Goal: Task Accomplishment & Management: Manage account settings

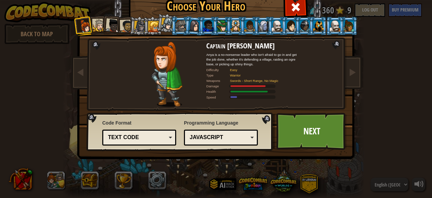
click at [201, 133] on div "JavaScript" at bounding box center [219, 137] width 58 height 8
click at [239, 133] on div "JavaScript" at bounding box center [219, 137] width 58 height 8
click at [248, 133] on div "Lua" at bounding box center [220, 137] width 65 height 10
click at [133, 74] on div at bounding box center [167, 74] width 79 height 65
click at [227, 140] on div "Lua" at bounding box center [219, 137] width 58 height 8
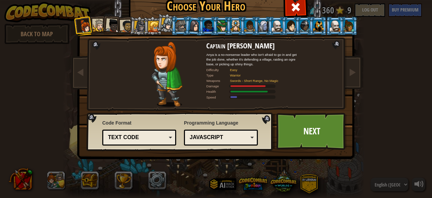
click at [108, 135] on div "Text code" at bounding box center [137, 137] width 58 height 8
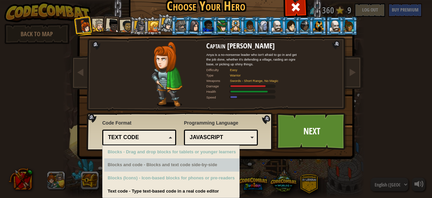
click at [116, 158] on div "Blocks and code - Blocks and text code side-by-side" at bounding box center [171, 164] width 135 height 13
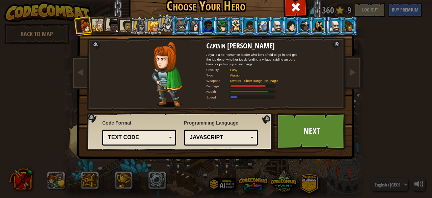
click at [141, 119] on div "Code Format Text code Blocks and code Blocks Blocks (Icons) Text code Blocks - …" at bounding box center [139, 132] width 74 height 29
click at [297, 125] on link "Next" at bounding box center [312, 130] width 71 height 37
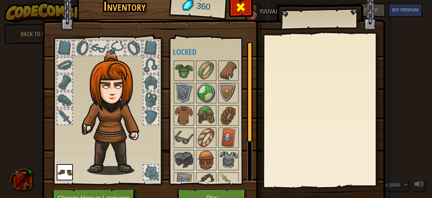
click at [240, 8] on span at bounding box center [240, 7] width 11 height 11
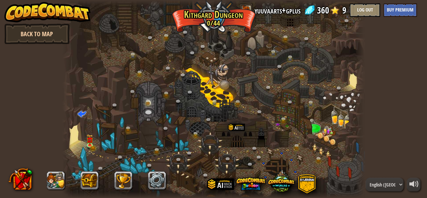
click at [30, 38] on link "Back to Map" at bounding box center [36, 34] width 65 height 20
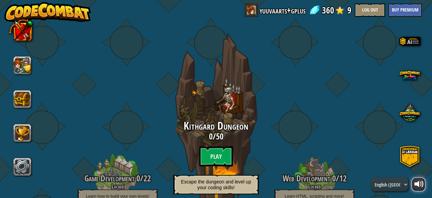
click at [420, 182] on div at bounding box center [419, 183] width 9 height 9
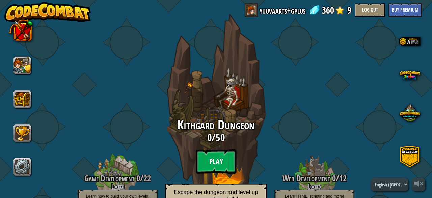
click at [214, 161] on btn "Play" at bounding box center [216, 161] width 41 height 24
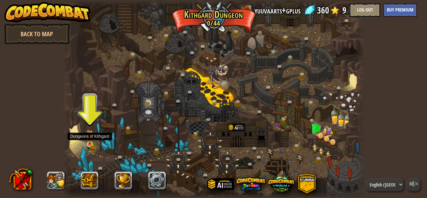
click at [88, 142] on img at bounding box center [89, 136] width 7 height 15
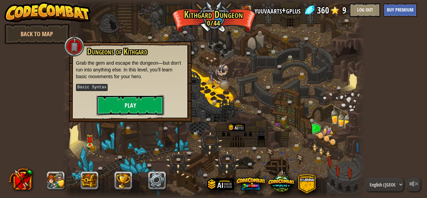
click at [151, 109] on button "Play" at bounding box center [131, 105] width 68 height 20
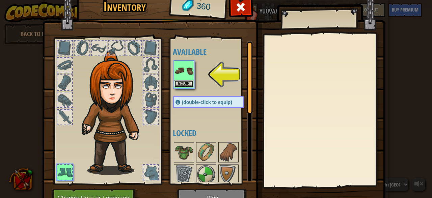
click at [187, 83] on button "Equip" at bounding box center [184, 83] width 19 height 7
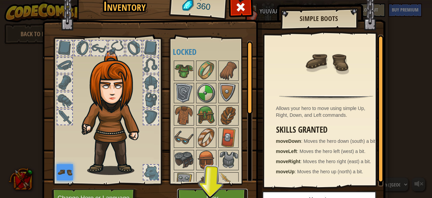
click at [203, 190] on button "Play" at bounding box center [212, 197] width 71 height 19
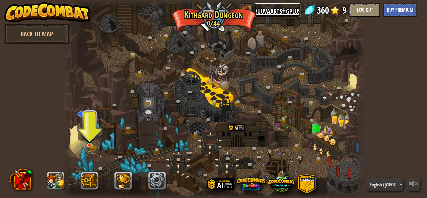
click at [280, 10] on link "yuuvaarts+gplus" at bounding box center [278, 10] width 46 height 14
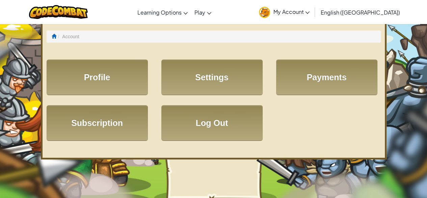
click at [310, 10] on span "My Account" at bounding box center [292, 11] width 36 height 7
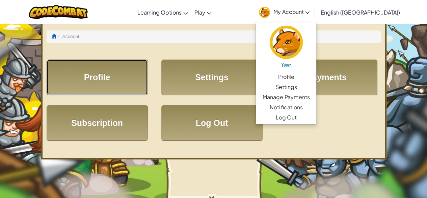
click at [94, 78] on link "Profile" at bounding box center [97, 76] width 101 height 35
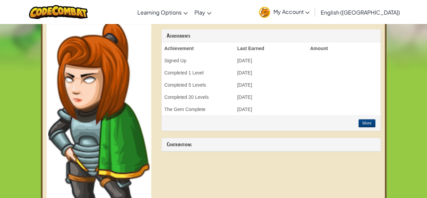
scroll to position [215, 0]
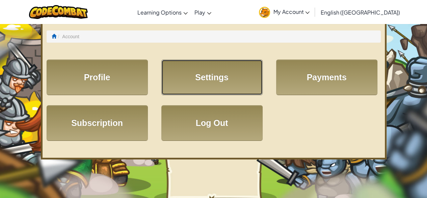
click at [197, 76] on link "Settings" at bounding box center [211, 76] width 101 height 35
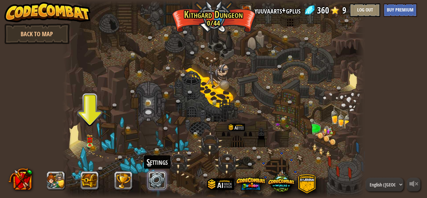
click at [166, 177] on link at bounding box center [157, 180] width 18 height 18
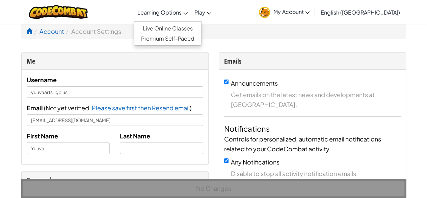
click at [184, 20] on link "Learning Options" at bounding box center [162, 12] width 57 height 18
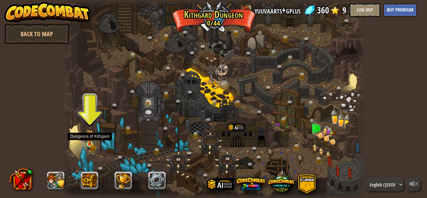
click at [86, 136] on img at bounding box center [89, 136] width 7 height 15
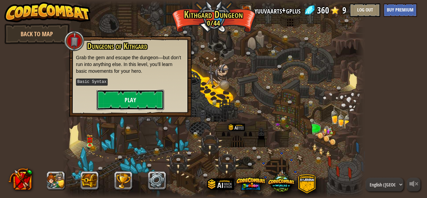
click at [138, 97] on button "Play" at bounding box center [131, 100] width 68 height 20
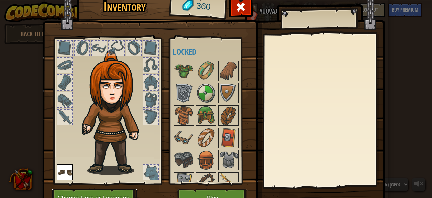
click at [118, 196] on button "Change Hero or Language" at bounding box center [95, 197] width 86 height 19
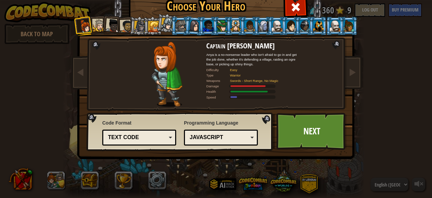
click at [203, 141] on div "JavaScript" at bounding box center [220, 137] width 65 height 10
click at [112, 28] on div at bounding box center [113, 26] width 14 height 14
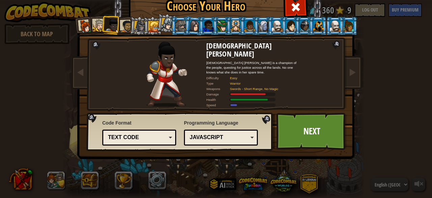
click at [151, 29] on div at bounding box center [153, 26] width 11 height 11
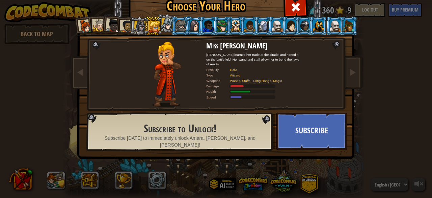
click at [138, 27] on div at bounding box center [139, 26] width 11 height 11
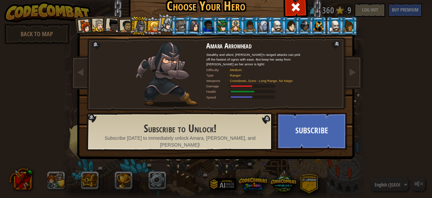
click at [129, 23] on li at bounding box center [138, 25] width 19 height 19
click at [122, 23] on div at bounding box center [126, 26] width 12 height 12
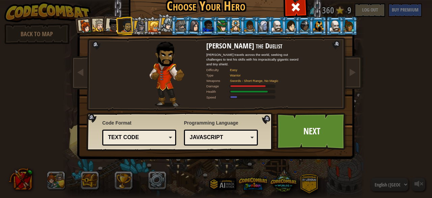
click at [93, 26] on div at bounding box center [99, 25] width 12 height 12
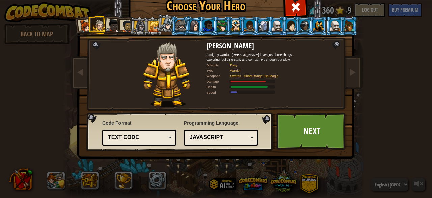
click at [123, 29] on div at bounding box center [126, 26] width 12 height 12
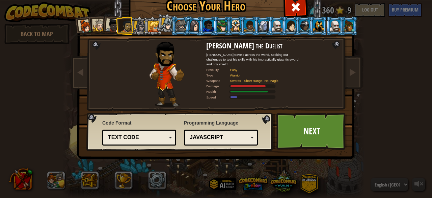
click at [80, 24] on div at bounding box center [86, 27] width 14 height 14
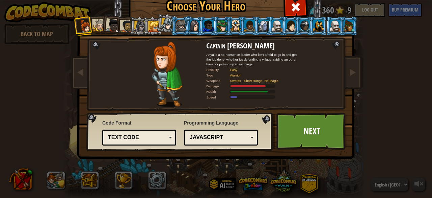
click at [120, 25] on div at bounding box center [126, 26] width 12 height 12
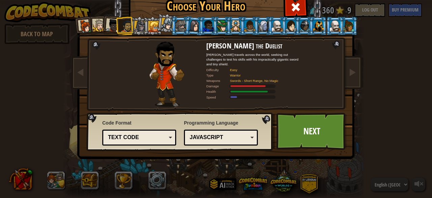
click at [137, 25] on div at bounding box center [139, 26] width 11 height 11
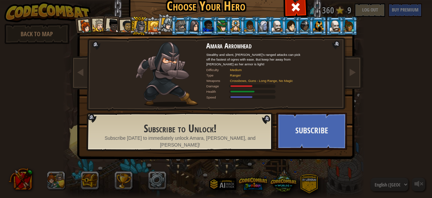
click at [126, 23] on div at bounding box center [126, 26] width 12 height 12
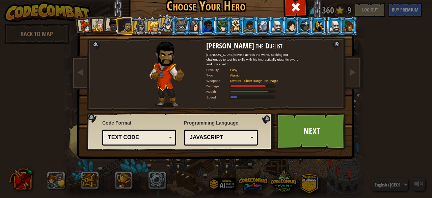
click at [79, 30] on div at bounding box center [86, 27] width 14 height 14
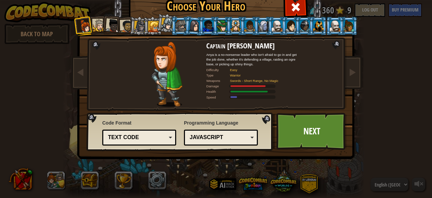
click at [123, 25] on div at bounding box center [126, 26] width 12 height 12
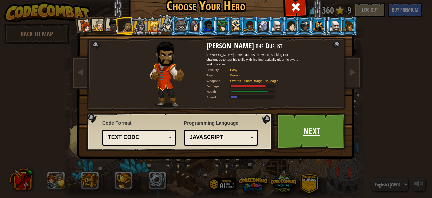
click at [289, 134] on link "Next" at bounding box center [312, 130] width 71 height 37
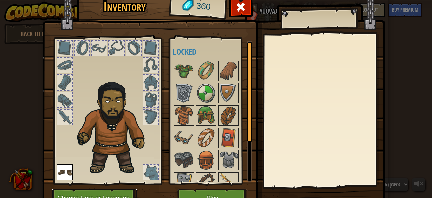
click at [100, 194] on button "Change Hero or Language" at bounding box center [95, 197] width 86 height 19
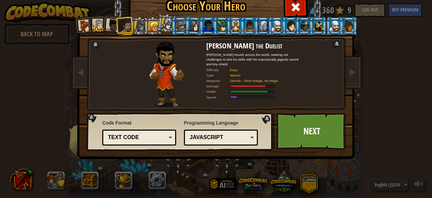
click at [90, 24] on li at bounding box center [84, 26] width 20 height 20
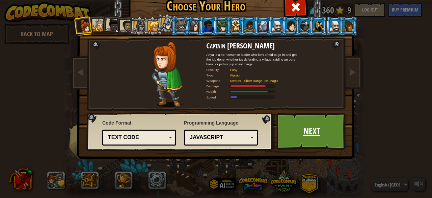
click at [293, 135] on link "Next" at bounding box center [312, 130] width 71 height 37
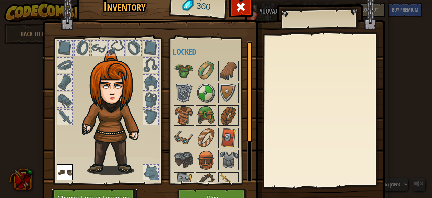
click at [87, 192] on button "Change Hero or Language" at bounding box center [95, 197] width 86 height 19
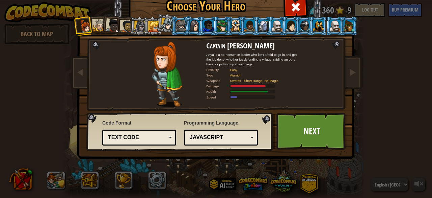
click at [124, 30] on div at bounding box center [126, 26] width 12 height 12
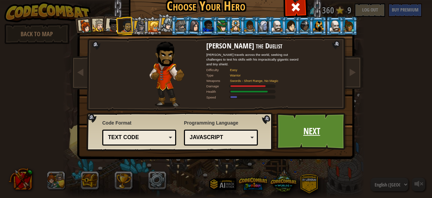
click at [288, 129] on link "Next" at bounding box center [312, 130] width 71 height 37
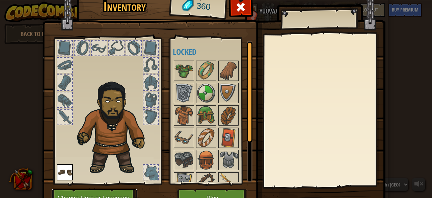
click at [112, 194] on button "Change Hero or Language" at bounding box center [95, 197] width 86 height 19
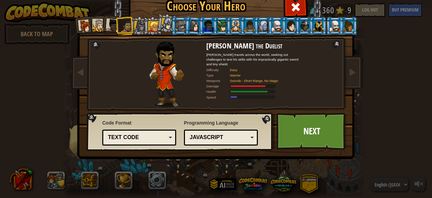
click at [97, 27] on div at bounding box center [99, 25] width 12 height 12
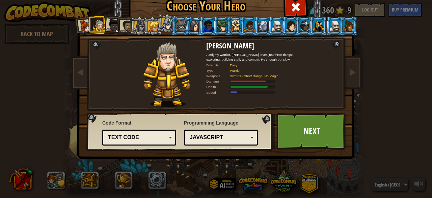
click at [113, 28] on div at bounding box center [113, 26] width 14 height 14
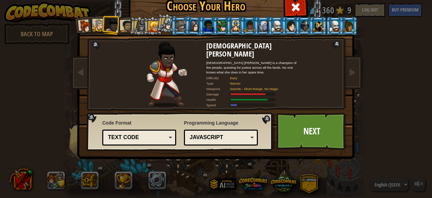
drag, startPoint x: 122, startPoint y: 27, endPoint x: 194, endPoint y: 25, distance: 71.6
click at [194, 17] on ol at bounding box center [216, 17] width 279 height 0
click at [194, 25] on div at bounding box center [194, 25] width 11 height 11
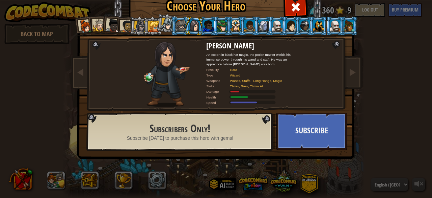
click at [123, 25] on div at bounding box center [126, 26] width 12 height 12
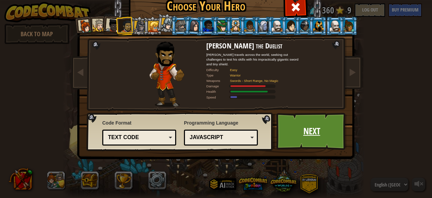
click at [284, 132] on link "Next" at bounding box center [312, 130] width 71 height 37
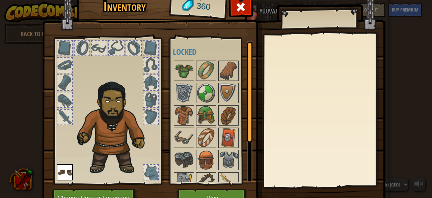
click at [151, 175] on div at bounding box center [151, 171] width 15 height 15
click at [129, 178] on div at bounding box center [107, 109] width 111 height 152
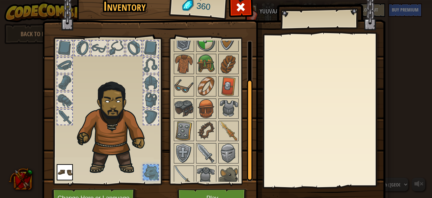
scroll to position [55, 0]
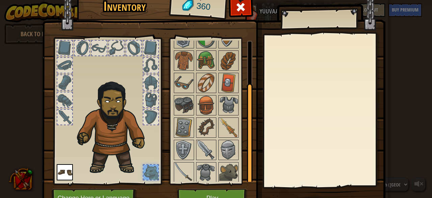
drag, startPoint x: 246, startPoint y: 135, endPoint x: 243, endPoint y: 213, distance: 78.8
click at [243, 1] on html "powered by Back to Map Twisted Canyon (Locked) Challenge: collect the most gold…" at bounding box center [216, 0] width 432 height 1
click at [116, 192] on button "Change Hero or Language" at bounding box center [95, 197] width 86 height 19
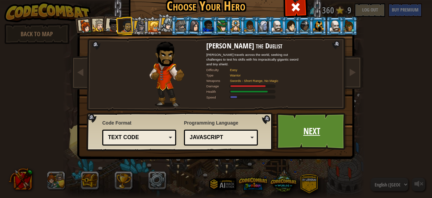
click at [306, 136] on link "Next" at bounding box center [312, 130] width 71 height 37
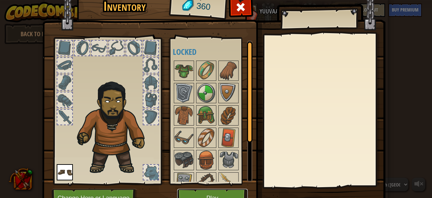
click at [211, 194] on button "Play" at bounding box center [212, 197] width 71 height 19
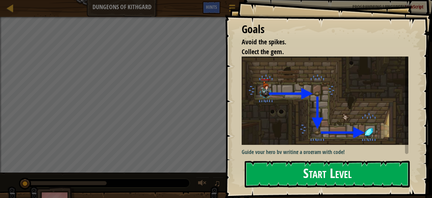
click at [340, 179] on button "Start Level" at bounding box center [327, 173] width 165 height 27
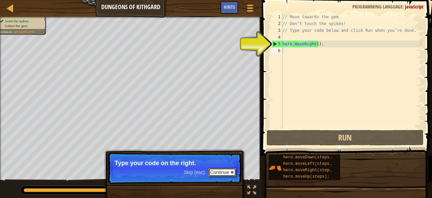
click at [226, 170] on button "Continue" at bounding box center [222, 172] width 28 height 9
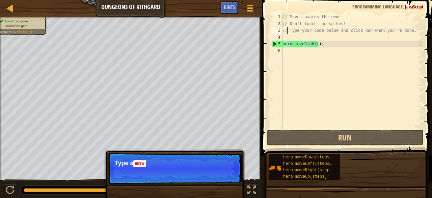
click at [286, 30] on div "// Move towards the gem. // Don’t touch the spikes! // Type your code below and…" at bounding box center [351, 78] width 141 height 128
type textarea "// Type your code below and click Run when you’re done."
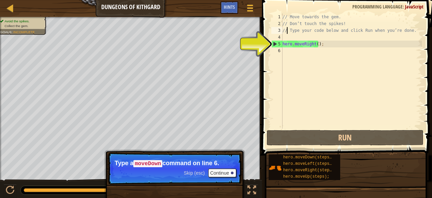
click at [285, 51] on div "// Move towards the gem. // Don’t touch the spikes! // Type your code below and…" at bounding box center [351, 78] width 141 height 128
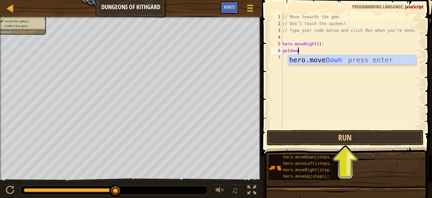
scroll to position [3, 1]
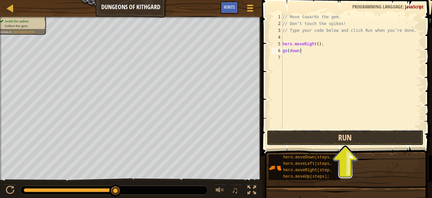
click at [326, 139] on button "Run" at bounding box center [345, 138] width 157 height 16
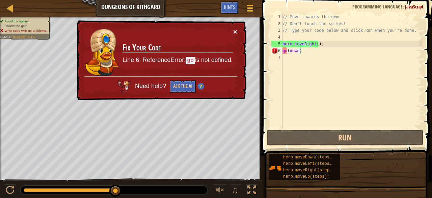
click at [235, 29] on button "×" at bounding box center [235, 31] width 4 height 7
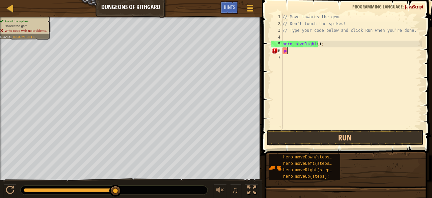
scroll to position [3, 0]
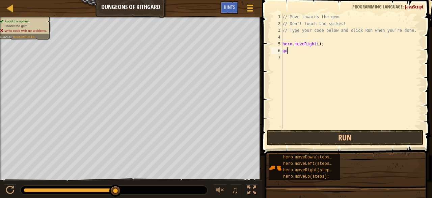
type textarea "g"
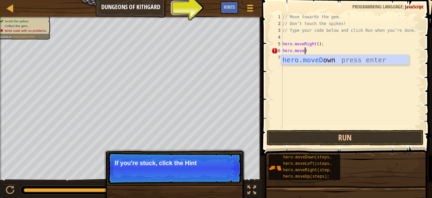
scroll to position [3, 1]
type textarea "hero.movedown"
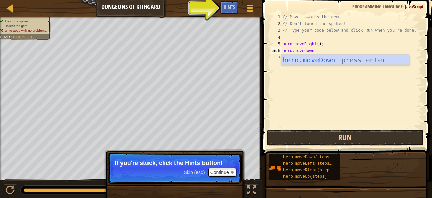
scroll to position [3, 2]
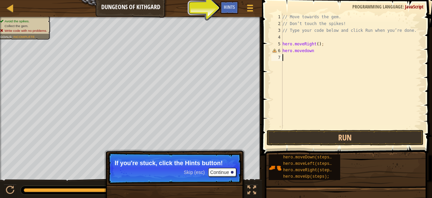
click at [296, 88] on div "// Move towards the gem. // Don’t touch the spikes! // Type your code below and…" at bounding box center [351, 78] width 141 height 128
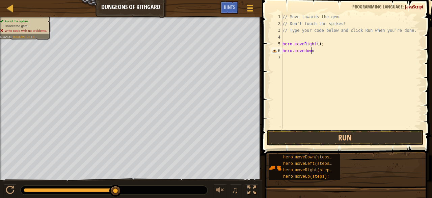
click at [315, 50] on div "// Move towards the gem. // Don’t touch the spikes! // Type your code below and…" at bounding box center [351, 78] width 141 height 128
click at [334, 137] on button "Run" at bounding box center [345, 138] width 157 height 16
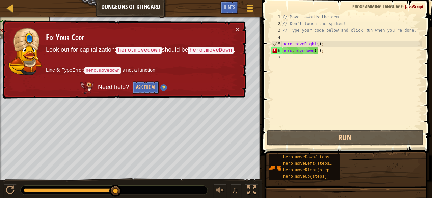
click at [304, 52] on div "// Move towards the gem. // Don’t touch the spikes! // Type your code below and…" at bounding box center [351, 78] width 141 height 128
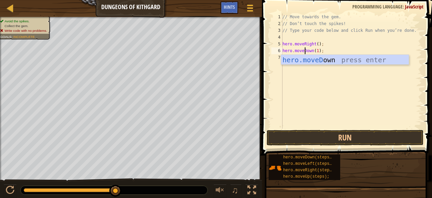
scroll to position [3, 2]
type textarea "hero.moveDown(1);"
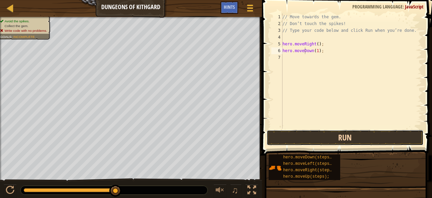
click at [321, 135] on button "Run" at bounding box center [345, 138] width 157 height 16
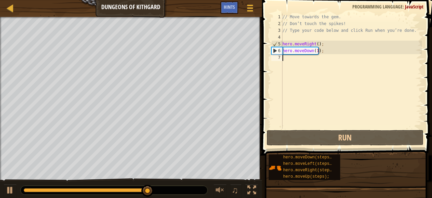
click at [294, 58] on div "// Move towards the gem. // Don’t touch the spikes! // Type your code below and…" at bounding box center [351, 78] width 141 height 128
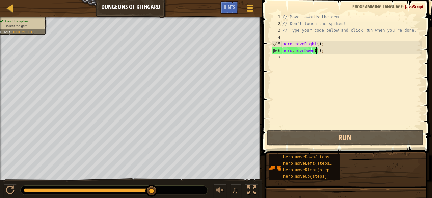
click at [315, 51] on div "// Move towards the gem. // Don’t touch the spikes! // Type your code below and…" at bounding box center [351, 78] width 141 height 128
type textarea "hero.moveDown();"
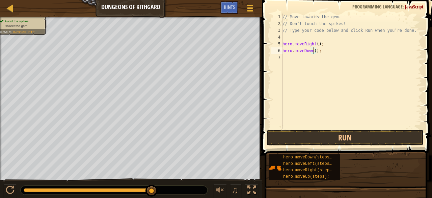
click at [318, 65] on div "// Move towards the gem. // Don’t touch the spikes! // Type your code below and…" at bounding box center [351, 78] width 141 height 128
click at [294, 60] on div "// Move towards the gem. // Don’t touch the spikes! // Type your code below and…" at bounding box center [351, 78] width 141 height 128
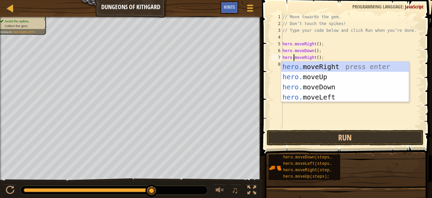
scroll to position [3, 1]
type textarea "hero.moveRight();"
click at [298, 136] on button "Run" at bounding box center [345, 138] width 157 height 16
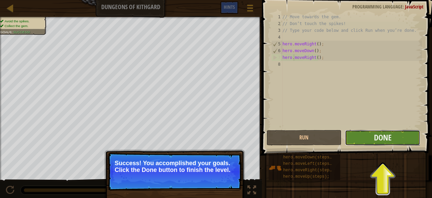
click at [373, 137] on button "Done" at bounding box center [382, 138] width 75 height 16
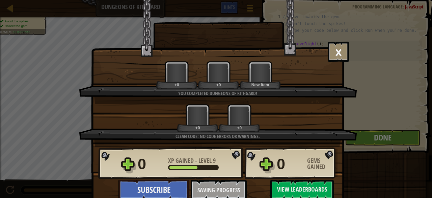
scroll to position [2, 0]
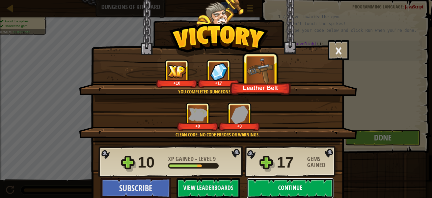
click at [279, 189] on button "Continue" at bounding box center [290, 188] width 87 height 20
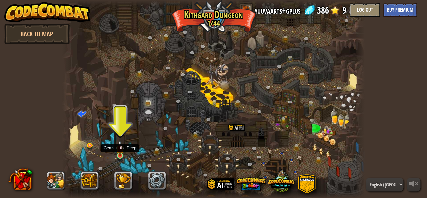
click at [122, 153] on img at bounding box center [120, 148] width 7 height 16
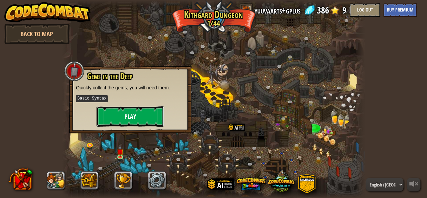
click at [132, 116] on button "Play" at bounding box center [131, 116] width 68 height 20
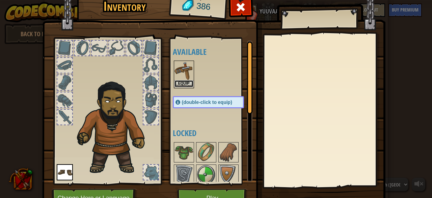
click at [179, 81] on button "Equip" at bounding box center [184, 83] width 19 height 7
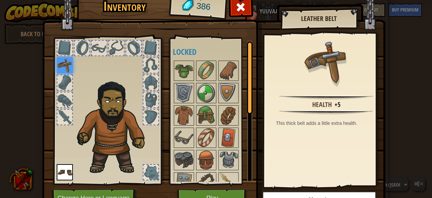
click at [298, 120] on div "This thick belt adds a little extra health." at bounding box center [328, 123] width 104 height 7
click at [395, 105] on div "Inventory 386 Available Equip Equip (double-click to equip) Locked Leather Belt…" at bounding box center [216, 99] width 432 height 198
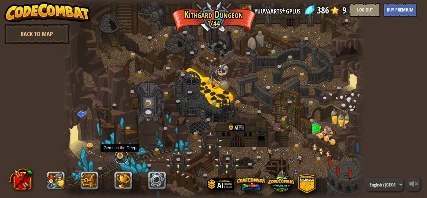
click at [122, 156] on link at bounding box center [122, 157] width 14 height 14
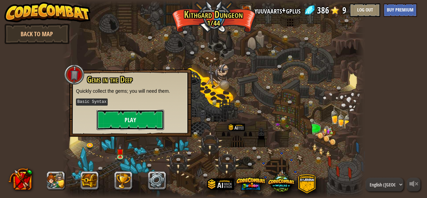
click at [128, 118] on button "Play" at bounding box center [131, 119] width 68 height 20
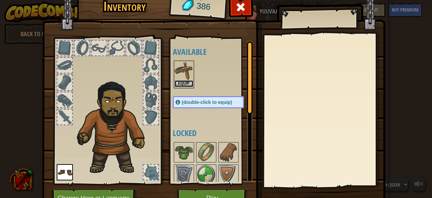
click at [180, 85] on button "Equip" at bounding box center [184, 83] width 19 height 7
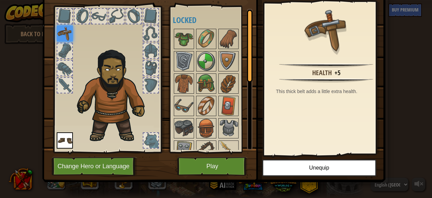
scroll to position [35, 0]
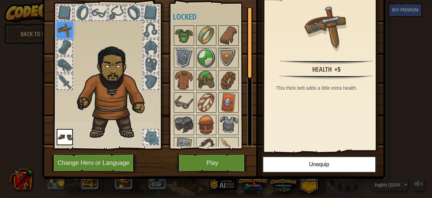
click at [373, 121] on div "Health +5 This thick belt adds a little extra health." at bounding box center [326, 75] width 124 height 152
click at [402, 120] on div "Inventory 386 Available Equip Equip (double-click to equip) Locked Leather Belt…" at bounding box center [216, 99] width 432 height 198
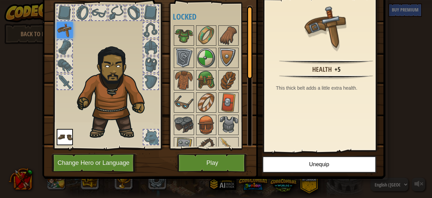
click at [402, 120] on div "Inventory 386 Available Equip Equip (double-click to equip) Locked Leather Belt…" at bounding box center [216, 99] width 432 height 198
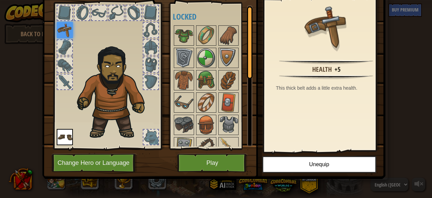
click at [402, 120] on div "Inventory 386 Available Equip Equip (double-click to equip) Locked Leather Belt…" at bounding box center [216, 99] width 432 height 198
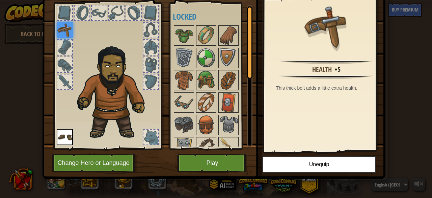
click at [402, 120] on div "Inventory 386 Available Equip Equip (double-click to equip) Locked Leather Belt…" at bounding box center [216, 99] width 432 height 198
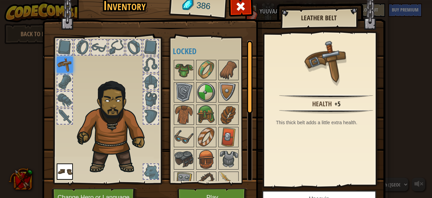
scroll to position [0, 0]
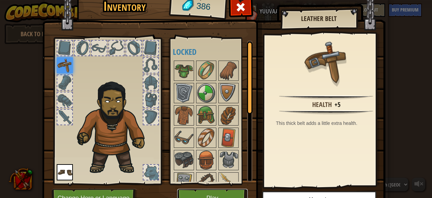
click at [203, 195] on button "Play" at bounding box center [212, 197] width 71 height 19
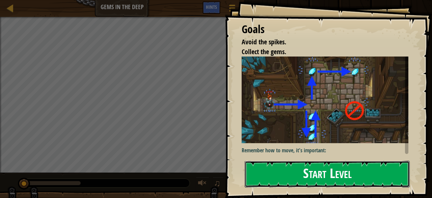
click at [304, 167] on button "Start Level" at bounding box center [327, 173] width 165 height 27
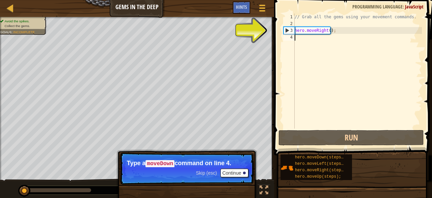
click at [311, 42] on div "// Grab all the gems using your movement commands. hero . moveRight ( ) ;" at bounding box center [358, 78] width 129 height 128
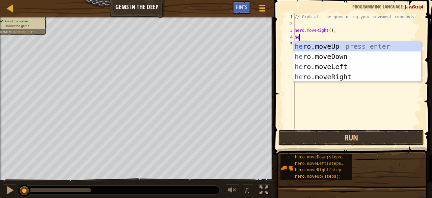
type textarea "h"
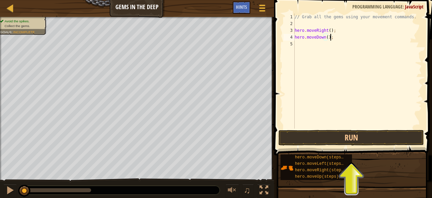
scroll to position [3, 3]
type textarea "hero.moveDown();"
click at [330, 135] on button "Run" at bounding box center [352, 138] width 146 height 16
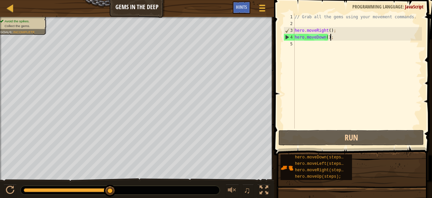
click at [330, 49] on div "// Grab all the gems using your movement commands. hero . moveRight ( ) ; hero …" at bounding box center [358, 78] width 129 height 128
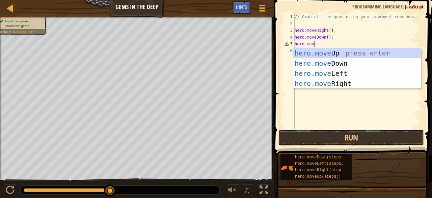
scroll to position [3, 1]
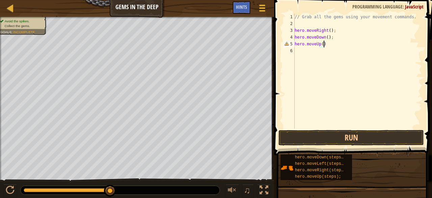
type textarea "hero.moveUp();"
click at [350, 139] on button "Run" at bounding box center [352, 138] width 146 height 16
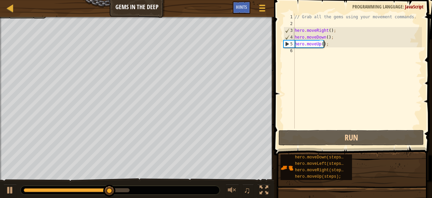
click at [323, 44] on div "// Grab all the gems using your movement commands. hero . moveRight ( ) ; hero …" at bounding box center [358, 78] width 129 height 128
click at [322, 44] on div "// Grab all the gems using your movement commands. hero . moveRight ( ) ; hero …" at bounding box center [358, 78] width 129 height 128
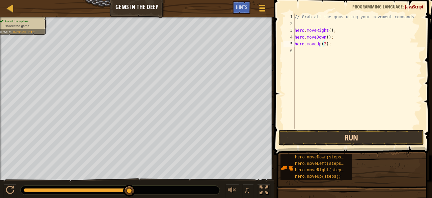
type textarea "hero.moveUp(2);"
click at [304, 133] on button "Run" at bounding box center [352, 138] width 146 height 16
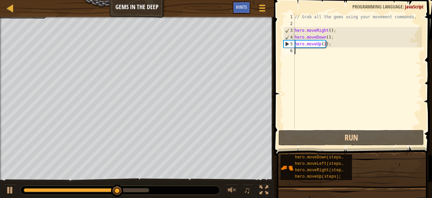
click at [302, 57] on div "// Grab all the gems using your movement commands. hero . moveRight ( ) ; hero …" at bounding box center [358, 78] width 129 height 128
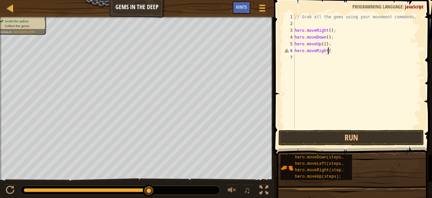
scroll to position [3, 3]
click at [330, 138] on button "Run" at bounding box center [352, 138] width 146 height 16
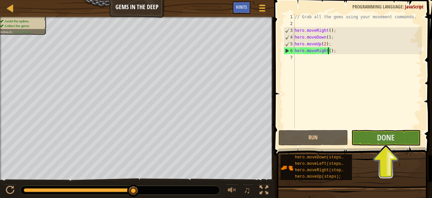
click at [328, 50] on div "// Grab all the gems using your movement commands. hero . moveRight ( ) ; hero …" at bounding box center [358, 78] width 129 height 128
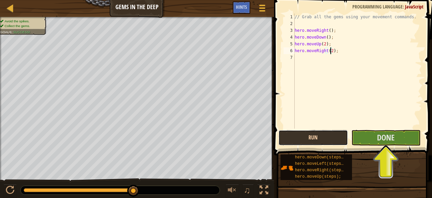
click at [320, 138] on button "Run" at bounding box center [313, 138] width 69 height 16
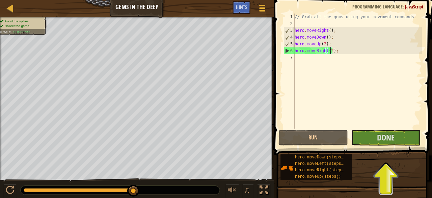
type textarea "hero.moveRight();"
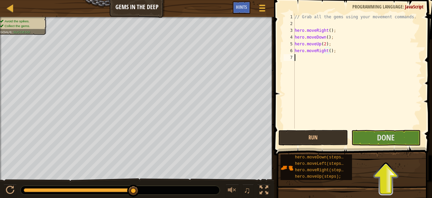
click at [333, 70] on div "// Grab all the gems using your movement commands. hero . moveRight ( ) ; hero …" at bounding box center [358, 78] width 129 height 128
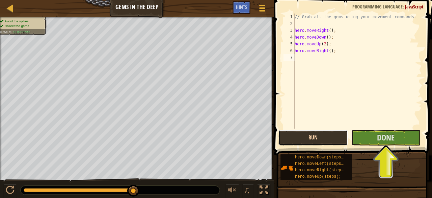
click at [327, 132] on button "Run" at bounding box center [313, 138] width 69 height 16
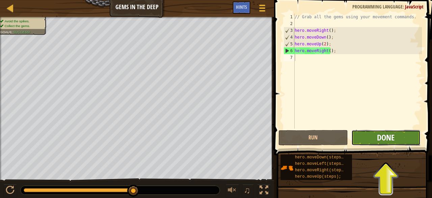
click at [378, 139] on span "Done" at bounding box center [386, 137] width 18 height 11
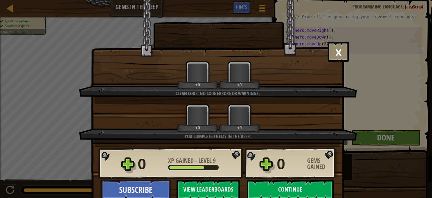
scroll to position [2, 0]
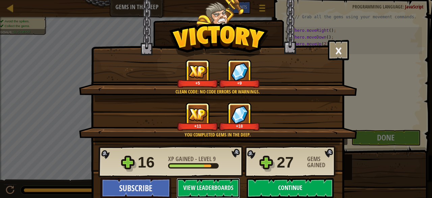
click button "View Leaderboards" at bounding box center [208, 188] width 63 height 20
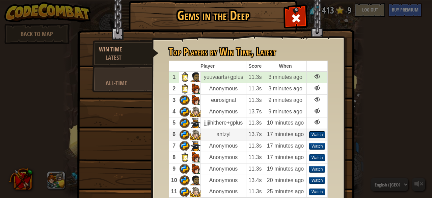
click at [316, 133] on div "Watch" at bounding box center [317, 134] width 16 height 7
click at [132, 124] on img at bounding box center [216, 102] width 278 height 242
click at [292, 15] on span at bounding box center [296, 18] width 11 height 11
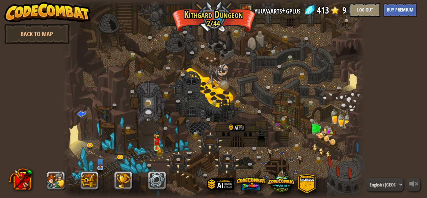
click at [155, 146] on img at bounding box center [156, 140] width 7 height 15
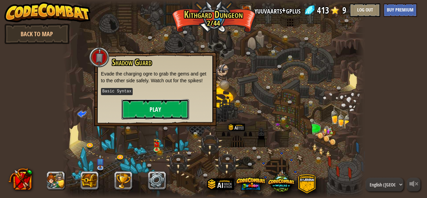
click at [161, 109] on button "Play" at bounding box center [156, 109] width 68 height 20
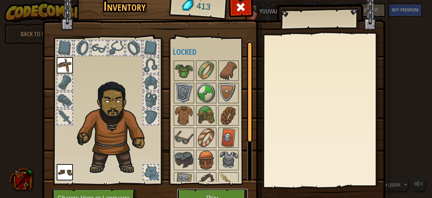
click at [213, 190] on button "Play" at bounding box center [212, 197] width 71 height 19
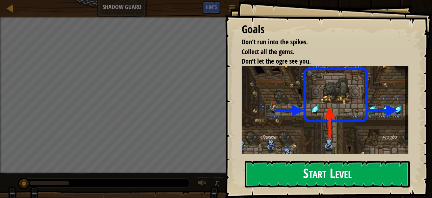
click at [285, 176] on button "Start Level" at bounding box center [327, 173] width 165 height 27
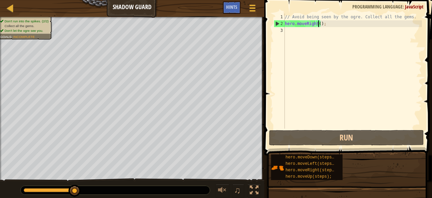
click at [318, 22] on div "// Avoid being seen by the ogre. Collect all the gems. hero . moveRight ( ) ;" at bounding box center [353, 78] width 138 height 128
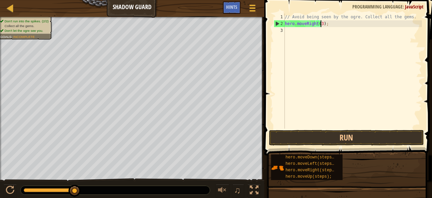
scroll to position [3, 3]
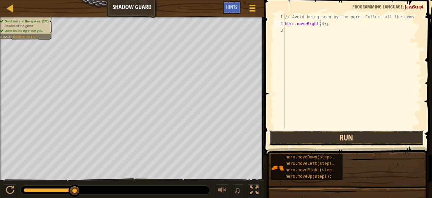
click at [307, 135] on button "Run" at bounding box center [346, 138] width 155 height 16
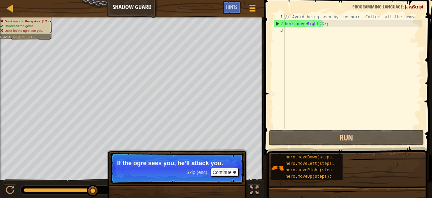
type textarea "hero.moveRight();"
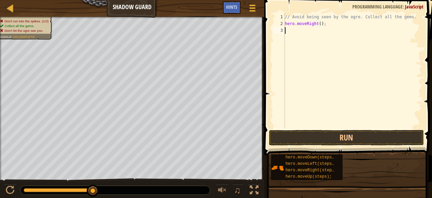
click at [315, 40] on div "// Avoid being seen by the ogre. Collect all the gems. hero . moveRight ( ) ;" at bounding box center [353, 78] width 138 height 128
click at [324, 18] on div "// Avoid being seen by the ogre. Collect all the gems. hero . moveRight ( ) ; h" at bounding box center [353, 78] width 138 height 128
click at [289, 31] on div "// Avoid being seen by the ogre. Collect all the gems. hero . moveRight ( ) ; h" at bounding box center [353, 78] width 138 height 128
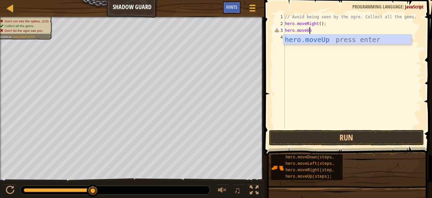
scroll to position [3, 2]
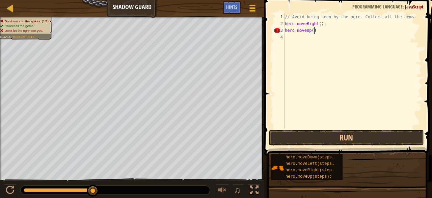
type textarea "hero.moveUp();"
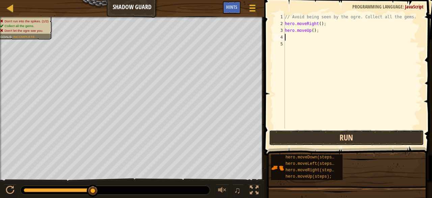
click at [317, 137] on button "Run" at bounding box center [346, 138] width 155 height 16
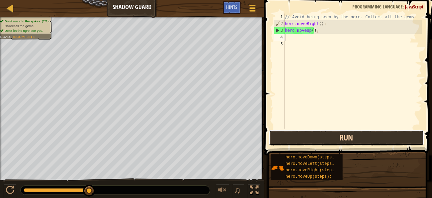
click at [308, 135] on button "Run" at bounding box center [346, 138] width 155 height 16
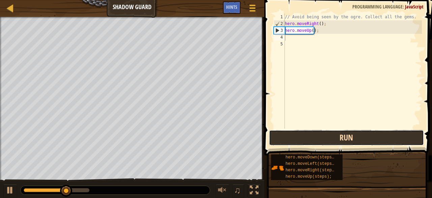
click at [309, 134] on button "Run" at bounding box center [346, 138] width 155 height 16
click at [309, 137] on button "Run" at bounding box center [346, 138] width 155 height 16
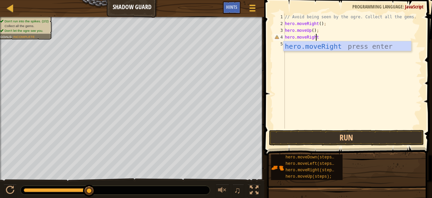
scroll to position [3, 2]
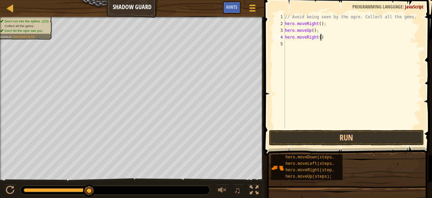
type textarea "hero.moveRight();"
type textarea "hero.moveDown();"
click at [310, 51] on div "// Avoid being seen by the ogre. Collect all the gems. hero . moveRight ( ) ; h…" at bounding box center [353, 78] width 138 height 128
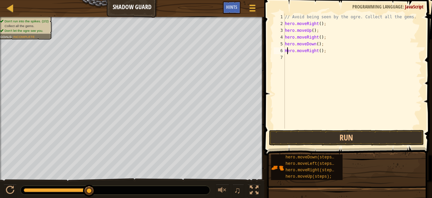
click at [287, 52] on div "// Avoid being seen by the ogre. Collect all the gems. hero . moveRight ( ) ; h…" at bounding box center [353, 78] width 138 height 128
click at [287, 134] on button "Run" at bounding box center [346, 138] width 155 height 16
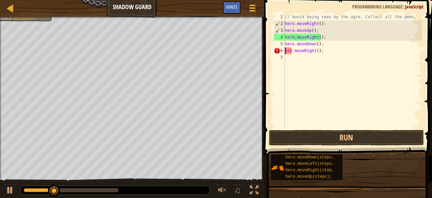
type textarea "hero.moveRight();"
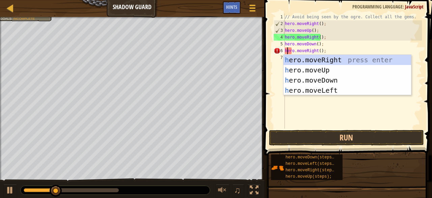
scroll to position [3, 0]
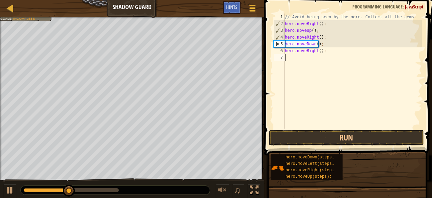
click at [292, 114] on div "// Avoid being seen by the ogre. Collect all the gems. hero . moveRight ( ) ; h…" at bounding box center [353, 78] width 138 height 128
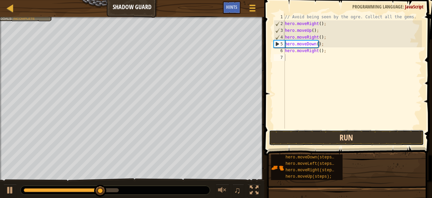
click at [285, 142] on button "Run" at bounding box center [346, 138] width 155 height 16
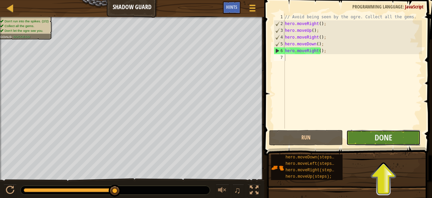
click at [370, 131] on button "Done" at bounding box center [384, 138] width 74 height 16
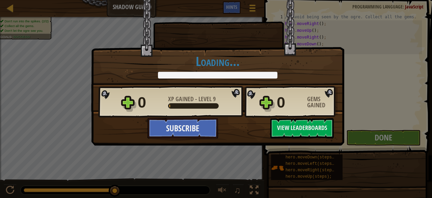
scroll to position [2, 0]
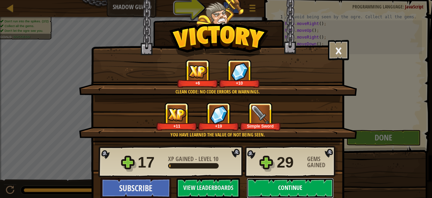
click at [252, 188] on button "Continue" at bounding box center [290, 188] width 87 height 20
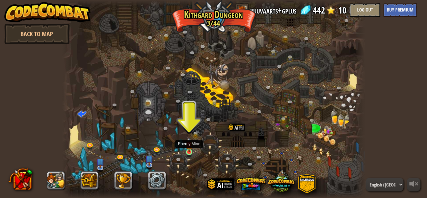
click at [190, 151] on img at bounding box center [189, 144] width 7 height 16
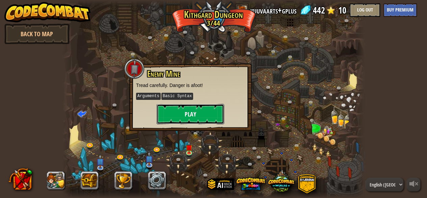
click at [191, 122] on button "Play" at bounding box center [191, 114] width 68 height 20
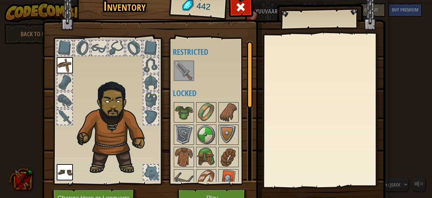
click at [182, 64] on img at bounding box center [184, 70] width 19 height 19
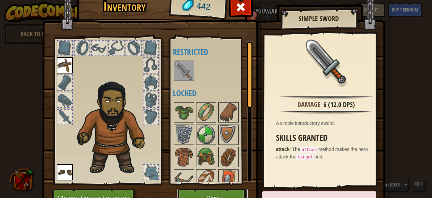
click at [179, 192] on button "Play" at bounding box center [212, 197] width 71 height 19
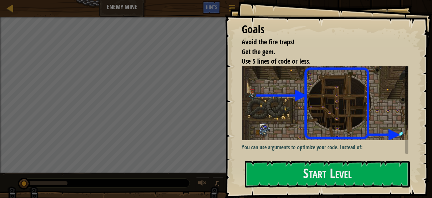
scroll to position [37, 0]
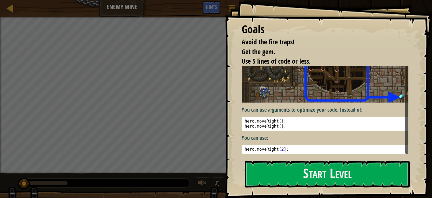
click at [406, 148] on div at bounding box center [406, 109] width 3 height 87
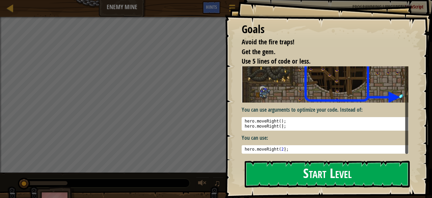
click at [317, 181] on button "Start Level" at bounding box center [327, 173] width 165 height 27
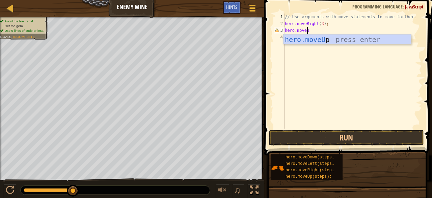
scroll to position [3, 2]
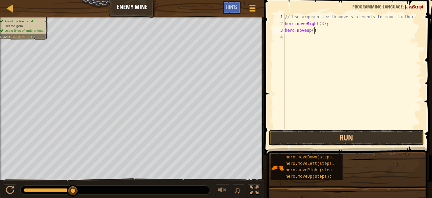
type textarea "hero.moveUp();"
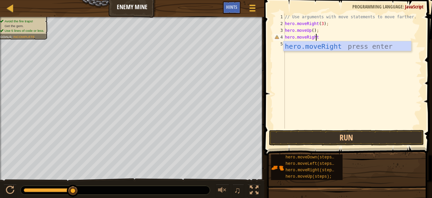
scroll to position [3, 2]
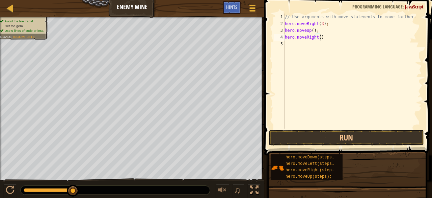
type textarea "hero.moveRight();"
type textarea "hero.moveDown(3);"
type textarea "hero.moveRight(2);"
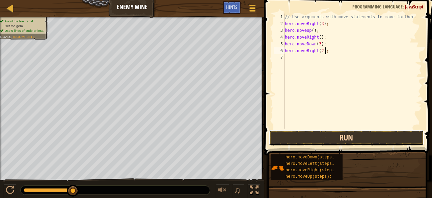
click at [292, 132] on button "Run" at bounding box center [346, 138] width 155 height 16
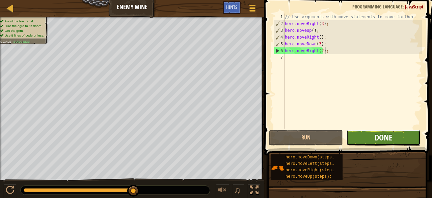
click at [380, 142] on span "Done" at bounding box center [384, 137] width 18 height 11
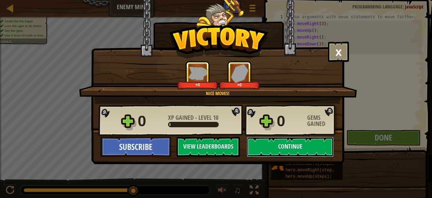
click at [299, 150] on button "Continue" at bounding box center [290, 146] width 87 height 20
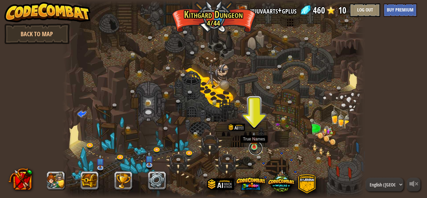
click at [253, 147] on link at bounding box center [256, 148] width 14 height 14
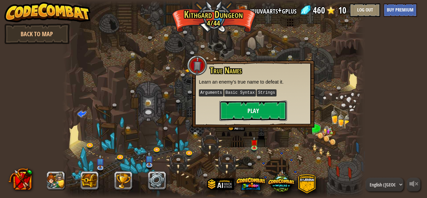
click at [255, 109] on button "Play" at bounding box center [254, 110] width 68 height 20
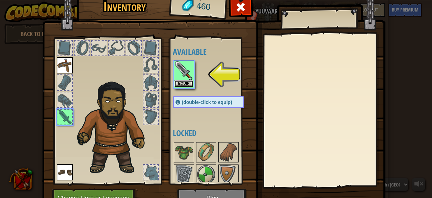
click at [178, 81] on button "Equip" at bounding box center [184, 83] width 19 height 7
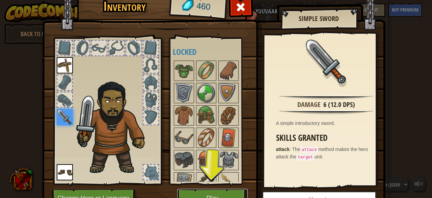
click at [202, 189] on button "Play" at bounding box center [212, 197] width 71 height 19
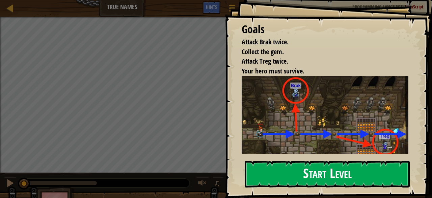
click at [282, 163] on button "Start Level" at bounding box center [327, 173] width 165 height 27
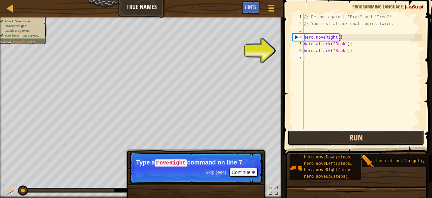
click at [342, 138] on button "Run" at bounding box center [356, 138] width 136 height 16
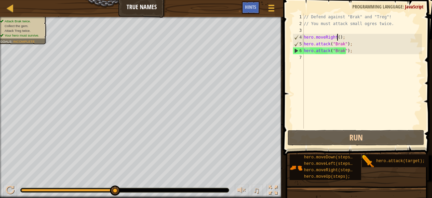
click at [336, 38] on div "// Defend against "Brak" and "Treg"! // You must attack small ogres twice. hero…" at bounding box center [363, 78] width 120 height 128
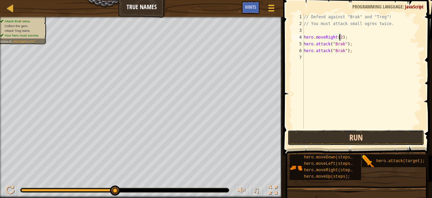
click at [321, 130] on button "Run" at bounding box center [356, 138] width 136 height 16
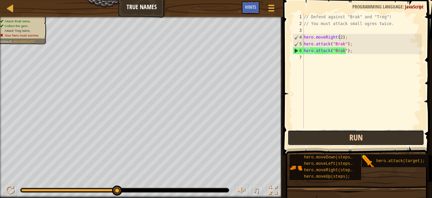
click at [322, 138] on button "Run" at bounding box center [356, 138] width 136 height 16
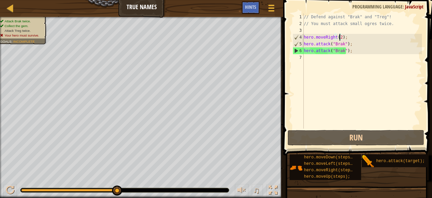
type textarea "hero.moveRight();"
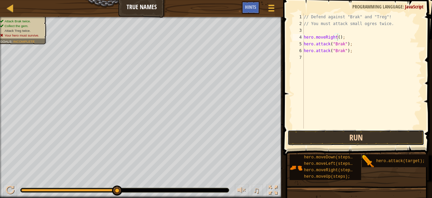
click at [377, 135] on button "Run" at bounding box center [356, 138] width 136 height 16
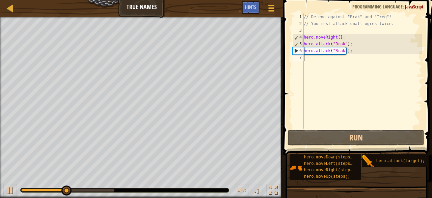
click at [332, 64] on div "// Defend against "Brak" and "Treg"! // You must attack small ogres twice. hero…" at bounding box center [363, 78] width 120 height 128
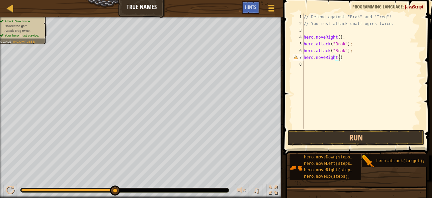
type textarea "hero.moveRight();"
click at [333, 65] on div "// Defend against "Brak" and "Treg"! // You must attack small ogres twice. hero…" at bounding box center [363, 78] width 120 height 128
click at [343, 65] on div "// Defend against "Brak" and "Treg"! // You must attack small ogres twice. hero…" at bounding box center [363, 78] width 120 height 128
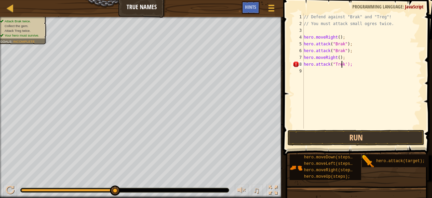
click at [344, 65] on div "// Defend against "Brak" and "Treg"! // You must attack small ogres twice. hero…" at bounding box center [363, 78] width 120 height 128
type textarea "hero.attack("Trek");"
click at [336, 74] on div "// Defend against "Brak" and "Treg"! // You must attack small ogres twice. hero…" at bounding box center [363, 78] width 120 height 128
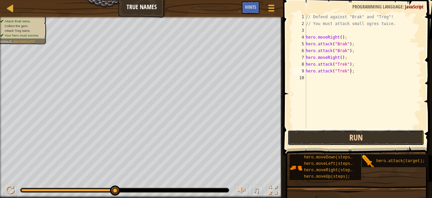
click at [342, 131] on button "Run" at bounding box center [356, 138] width 136 height 16
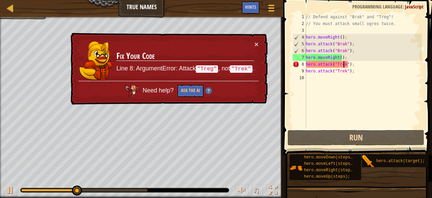
click at [343, 66] on div "// Defend against "Brak" and "Treg"! // You must attack small ogres twice. hero…" at bounding box center [364, 78] width 118 height 128
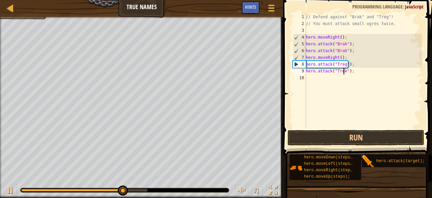
click at [344, 71] on div "// Defend against "Brak" and "Treg"! // You must attack small ogres twice. hero…" at bounding box center [364, 78] width 118 height 128
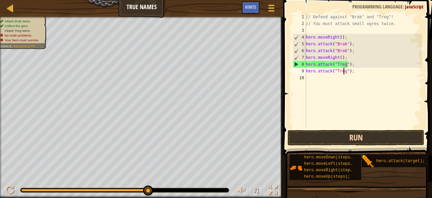
type textarea "hero.attack("Treg");"
click at [361, 139] on button "Run" at bounding box center [356, 138] width 136 height 16
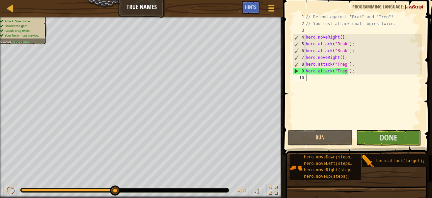
click at [332, 83] on div "// Defend against "Brak" and "Treg"! // You must attack small ogres twice. hero…" at bounding box center [364, 78] width 118 height 128
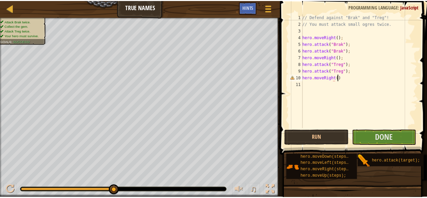
scroll to position [3, 3]
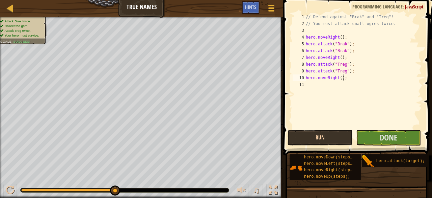
type textarea "hero.moveRight();"
click at [346, 138] on button "Run" at bounding box center [320, 138] width 65 height 16
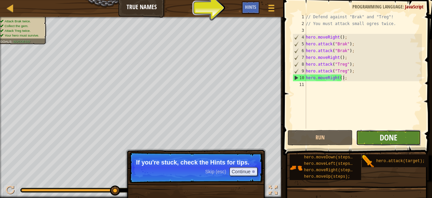
click at [391, 132] on span "Done" at bounding box center [389, 137] width 18 height 11
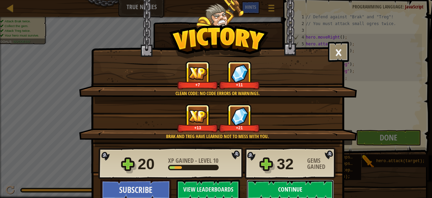
click at [298, 190] on button "Continue" at bounding box center [290, 189] width 87 height 20
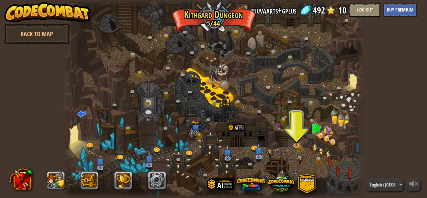
click at [201, 137] on div at bounding box center [213, 99] width 302 height 198
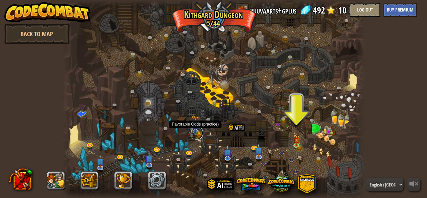
click at [197, 133] on link at bounding box center [197, 133] width 14 height 14
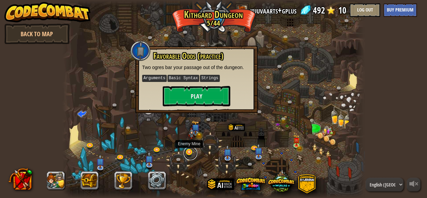
click at [190, 153] on link at bounding box center [191, 153] width 14 height 14
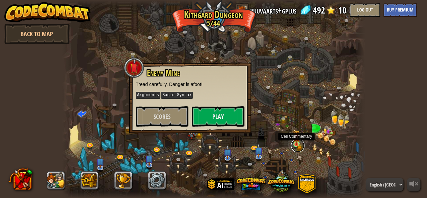
click at [299, 145] on link at bounding box center [298, 145] width 14 height 14
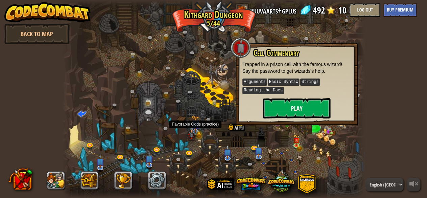
click at [197, 129] on img at bounding box center [196, 124] width 8 height 18
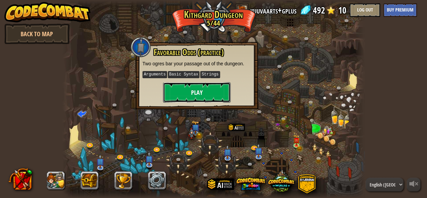
click at [200, 101] on button "Play" at bounding box center [197, 92] width 68 height 20
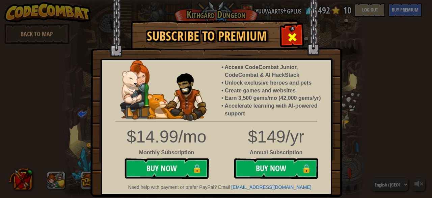
click at [283, 40] on div at bounding box center [292, 36] width 21 height 21
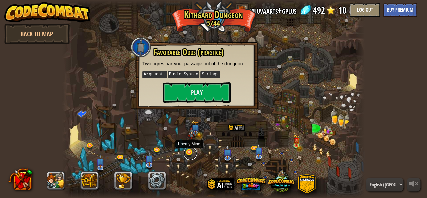
click at [186, 151] on link at bounding box center [191, 153] width 14 height 14
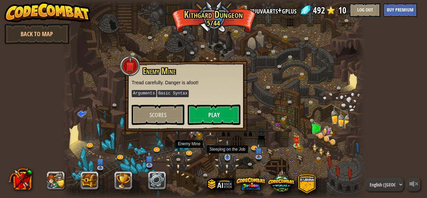
click at [228, 154] on img at bounding box center [228, 148] width 8 height 18
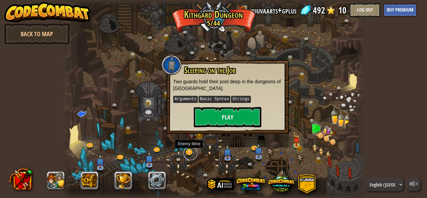
click at [186, 152] on link at bounding box center [191, 153] width 14 height 14
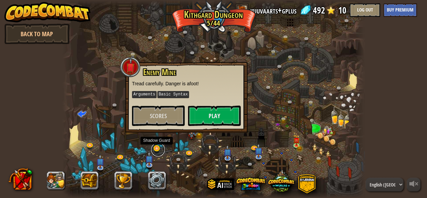
click at [153, 148] on link at bounding box center [158, 150] width 14 height 14
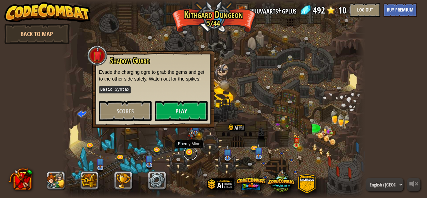
click at [185, 152] on link at bounding box center [191, 153] width 14 height 14
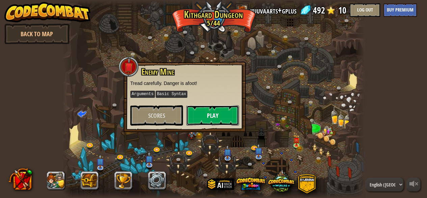
click at [189, 117] on button "Play" at bounding box center [212, 115] width 53 height 20
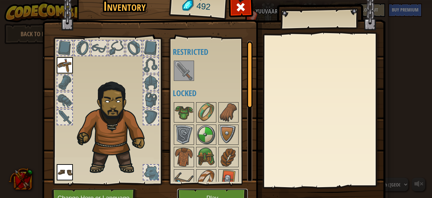
click at [185, 191] on button "Play" at bounding box center [212, 197] width 71 height 19
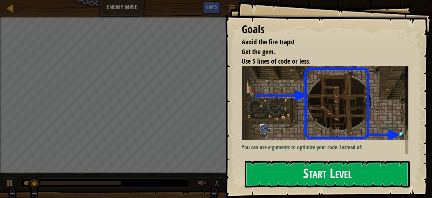
click at [288, 179] on button "Start Level" at bounding box center [327, 173] width 165 height 27
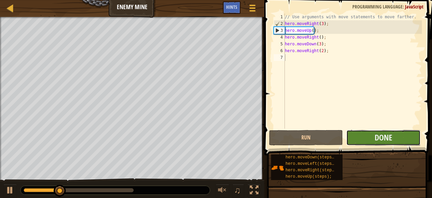
click at [374, 136] on button "Done" at bounding box center [384, 138] width 74 height 16
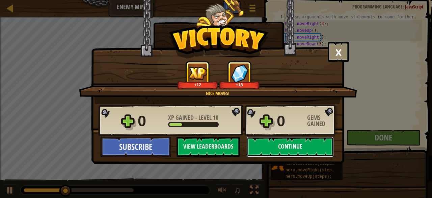
click at [307, 149] on button "Continue" at bounding box center [290, 146] width 87 height 20
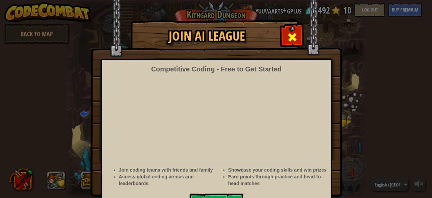
click at [295, 38] on div at bounding box center [292, 36] width 21 height 21
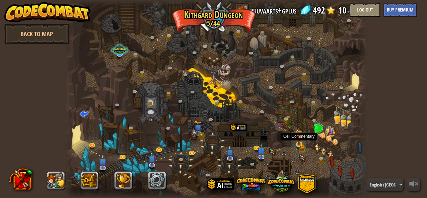
click at [298, 144] on img at bounding box center [299, 136] width 7 height 15
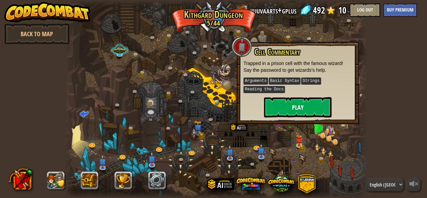
drag, startPoint x: 295, startPoint y: 119, endPoint x: 295, endPoint y: 106, distance: 12.2
click at [295, 106] on div "Cell Commentary Trapped in a prison cell with the famous wizard! Say the passwo…" at bounding box center [298, 83] width 122 height 82
click at [295, 106] on button "Play" at bounding box center [298, 107] width 68 height 20
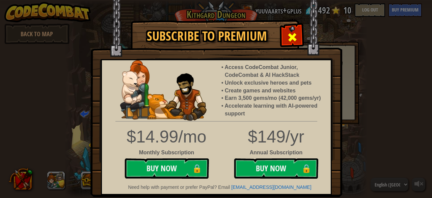
click at [290, 42] on span at bounding box center [292, 37] width 11 height 11
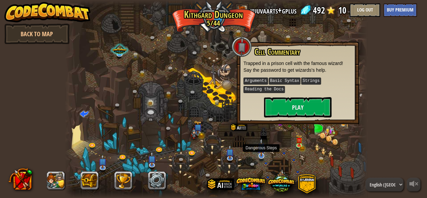
click at [259, 151] on img at bounding box center [261, 147] width 8 height 18
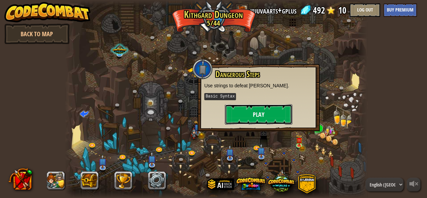
click at [261, 113] on button "Play" at bounding box center [259, 114] width 68 height 20
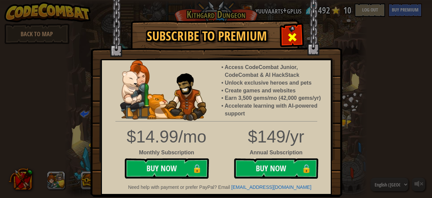
click at [294, 42] on span at bounding box center [292, 37] width 11 height 11
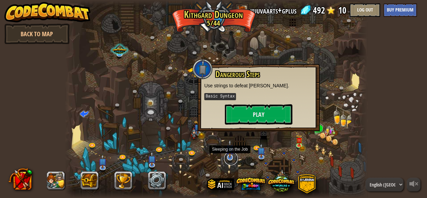
click at [225, 158] on link at bounding box center [231, 158] width 14 height 14
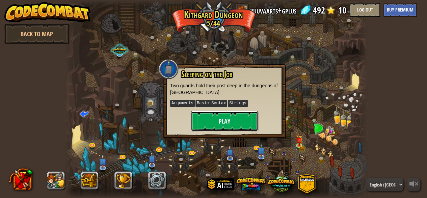
click at [239, 129] on button "Play" at bounding box center [225, 121] width 68 height 20
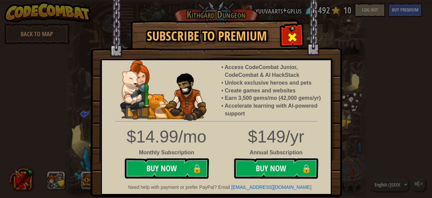
click at [292, 32] on span at bounding box center [292, 37] width 11 height 11
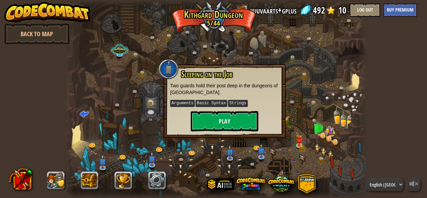
click at [375, 132] on div "powered by Back to Map Twisted Canyon (Locked) Challenge: collect the most gold…" at bounding box center [213, 99] width 427 height 198
click at [222, 123] on button "Play" at bounding box center [225, 121] width 68 height 20
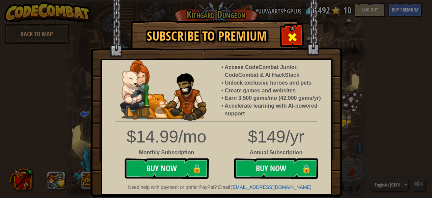
click at [294, 45] on div at bounding box center [292, 36] width 21 height 21
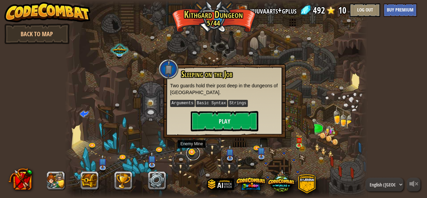
click at [189, 152] on link at bounding box center [193, 153] width 14 height 14
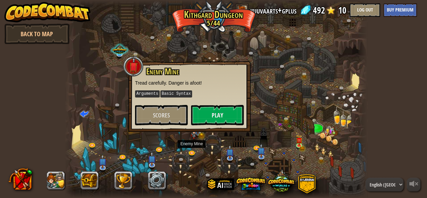
click at [91, 135] on div at bounding box center [216, 99] width 302 height 198
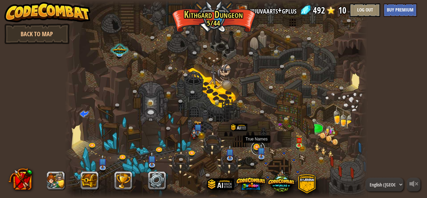
click at [256, 147] on link at bounding box center [258, 148] width 14 height 14
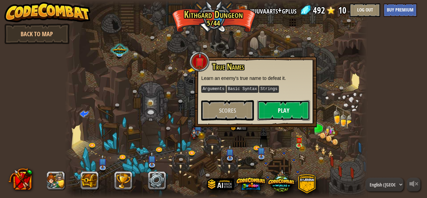
click at [272, 105] on button "Play" at bounding box center [283, 110] width 53 height 20
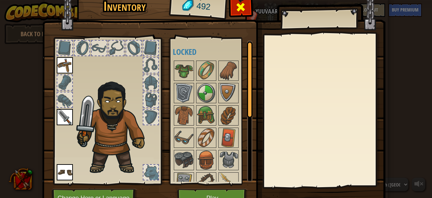
click at [232, 3] on div at bounding box center [240, 8] width 21 height 21
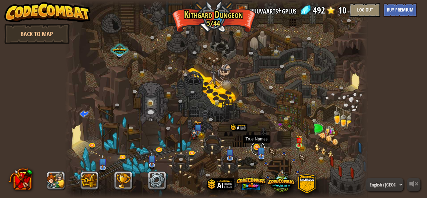
click at [254, 147] on link at bounding box center [258, 148] width 14 height 14
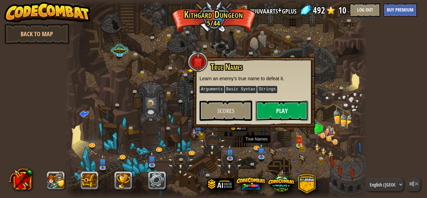
click at [279, 114] on button "Play" at bounding box center [282, 110] width 53 height 20
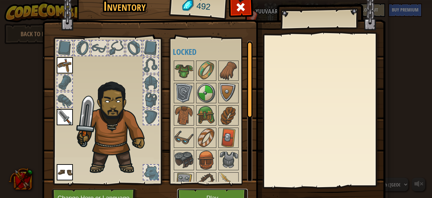
click at [187, 190] on button "Play" at bounding box center [212, 197] width 71 height 19
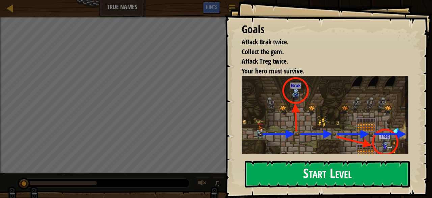
drag, startPoint x: 259, startPoint y: 152, endPoint x: 259, endPoint y: 175, distance: 23.0
click at [259, 175] on div "Goals Attack Brak twice. Collect the gem. Attack Treg twice. Your hero must sur…" at bounding box center [328, 99] width 207 height 198
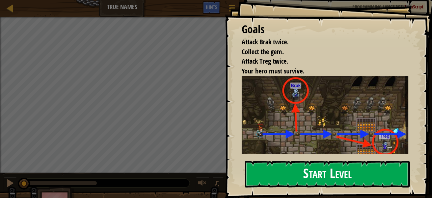
click at [259, 175] on button "Start Level" at bounding box center [327, 173] width 165 height 27
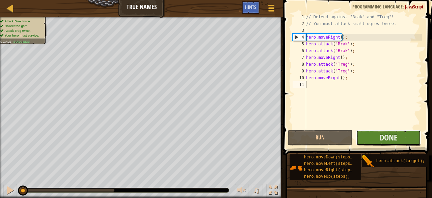
click at [360, 136] on button "Done" at bounding box center [388, 138] width 65 height 16
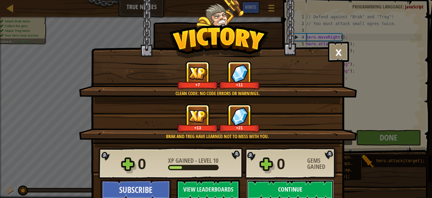
click at [260, 189] on button "Continue" at bounding box center [290, 189] width 87 height 20
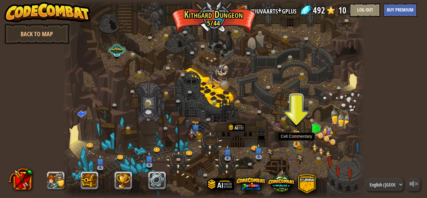
click at [300, 139] on img at bounding box center [296, 136] width 7 height 15
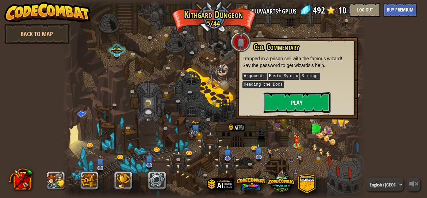
click at [290, 98] on button "Play" at bounding box center [297, 102] width 68 height 20
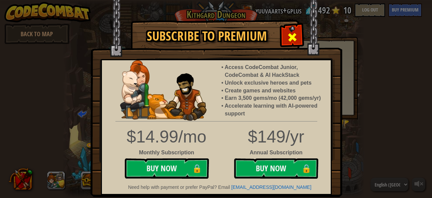
click at [293, 44] on div at bounding box center [292, 36] width 21 height 21
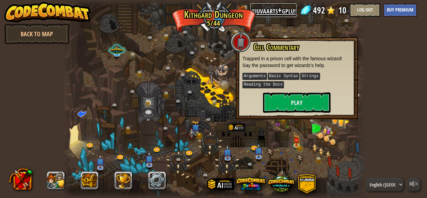
click at [260, 12] on link "yuuvaarts+gplus" at bounding box center [274, 10] width 46 height 14
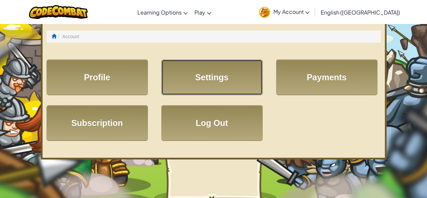
click at [212, 86] on link "Settings" at bounding box center [211, 76] width 101 height 35
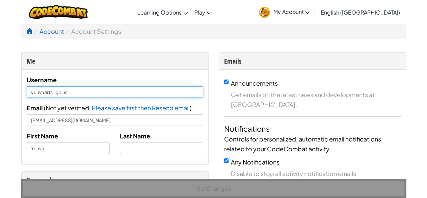
drag, startPoint x: 103, startPoint y: 90, endPoint x: 7, endPoint y: 92, distance: 95.3
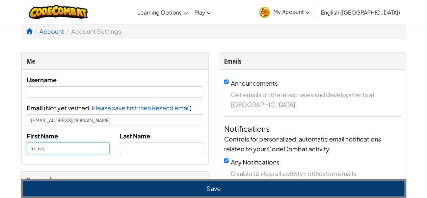
drag, startPoint x: 68, startPoint y: 151, endPoint x: 18, endPoint y: 151, distance: 50.3
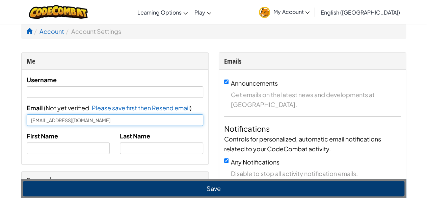
drag, startPoint x: 83, startPoint y: 124, endPoint x: 17, endPoint y: 131, distance: 66.2
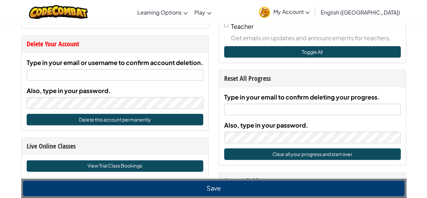
scroll to position [338, 0]
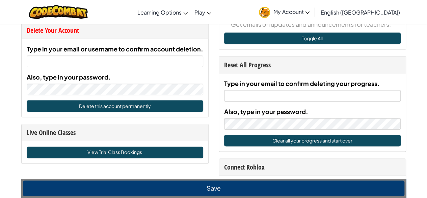
click at [71, 68] on div "Type in your email or username to confirm account [MEDICAL_DATA]. Also, type in…" at bounding box center [115, 69] width 177 height 51
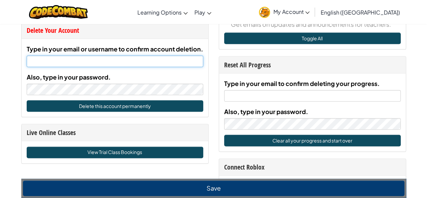
click at [79, 58] on input "Type in your email or username to confirm account deletion." at bounding box center [115, 60] width 177 height 11
type input "[EMAIL_ADDRESS][DOMAIN_NAME]"
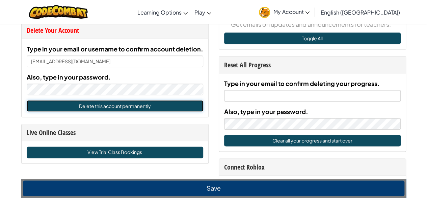
click at [93, 109] on button "Delete this account permanently" at bounding box center [115, 105] width 177 height 11
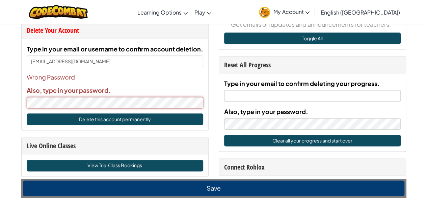
click at [14, 93] on div "Account Account Settings Me Username Email ( Not yet verified. Please save firs…" at bounding box center [213, 157] width 427 height 942
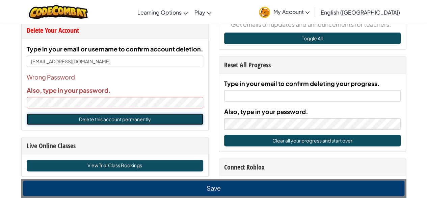
click at [63, 121] on button "Delete this account permanently" at bounding box center [115, 118] width 177 height 11
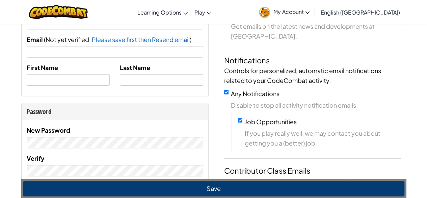
scroll to position [0, 0]
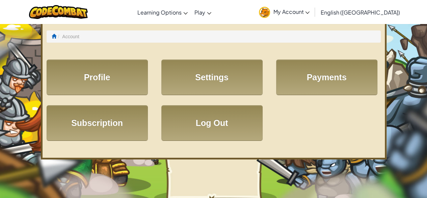
click at [310, 12] on span "My Account" at bounding box center [292, 11] width 36 height 7
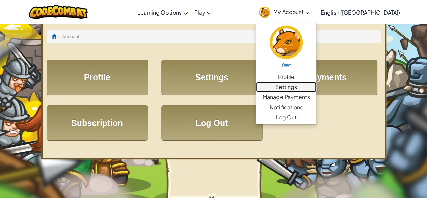
click at [316, 85] on link "Settings" at bounding box center [286, 87] width 60 height 10
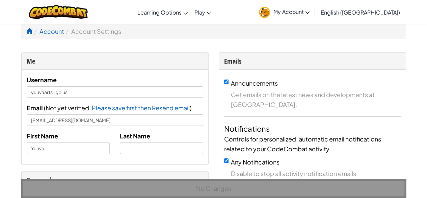
click at [226, 160] on input "Any Notifications" at bounding box center [226, 160] width 4 height 4
checkbox input "false"
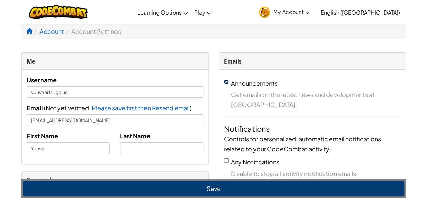
click at [225, 80] on input "Announcements" at bounding box center [226, 81] width 4 height 4
checkbox input "false"
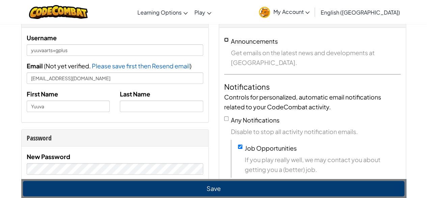
scroll to position [41, 0]
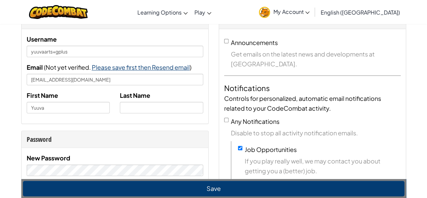
click at [132, 65] on span "Please save first then Resend email" at bounding box center [141, 67] width 98 height 8
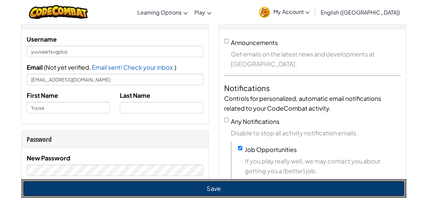
click at [322, 186] on button "Save" at bounding box center [214, 188] width 382 height 16
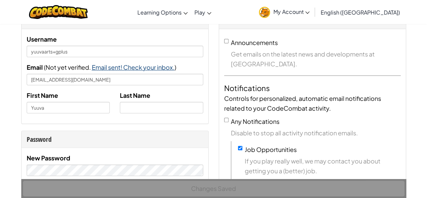
click at [144, 66] on span "Email sent! Check your inbox." at bounding box center [133, 67] width 83 height 8
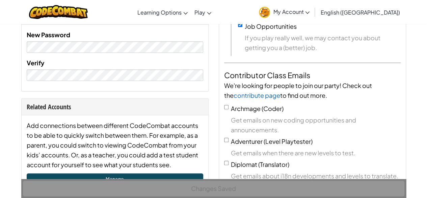
scroll to position [167, 0]
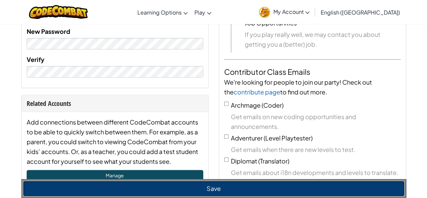
click at [156, 182] on button "Save" at bounding box center [214, 188] width 382 height 16
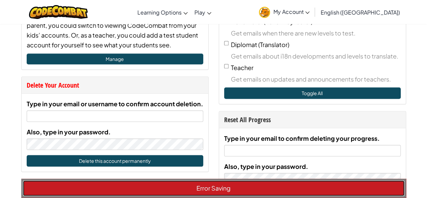
scroll to position [284, 0]
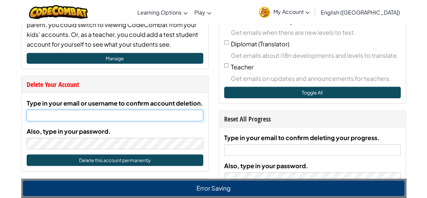
click at [88, 114] on input "Type in your email or username to confirm account deletion." at bounding box center [115, 114] width 177 height 11
type input "[EMAIL_ADDRESS][DOMAIN_NAME]"
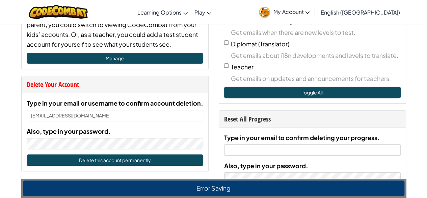
click at [171, 135] on div "Also, type in your password." at bounding box center [115, 137] width 177 height 23
click at [157, 164] on button "Delete this account permanently" at bounding box center [115, 159] width 177 height 11
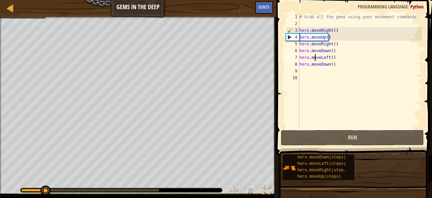
click at [315, 54] on div "# Grab all the gems using your movement commands. hero . moveRight ( ) hero . m…" at bounding box center [360, 78] width 124 height 128
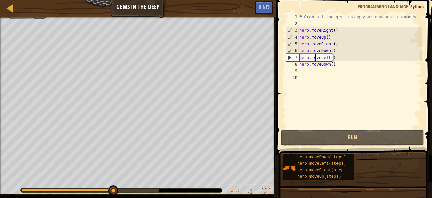
type textarea "hero.mveLeft()"
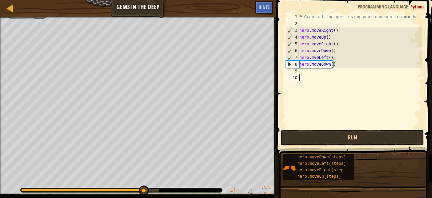
click at [326, 94] on div "# Grab all the gems using your movement commands. hero . moveRight ( ) hero . m…" at bounding box center [360, 78] width 124 height 128
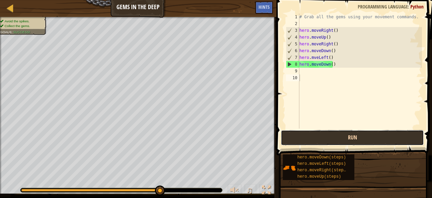
click at [314, 142] on button "Run" at bounding box center [352, 138] width 143 height 16
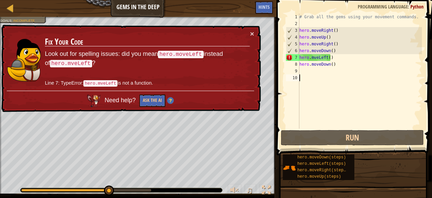
click at [313, 57] on div "# Grab all the gems using your movement commands. hero . moveRight ( ) hero . m…" at bounding box center [360, 78] width 124 height 128
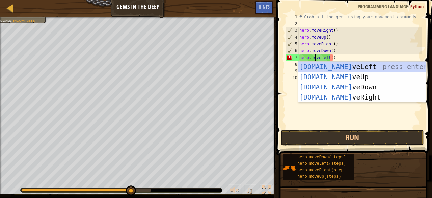
scroll to position [3, 1]
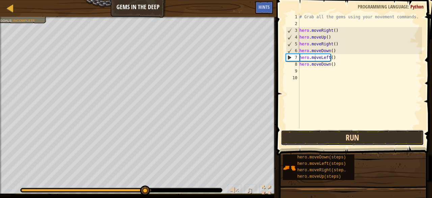
click at [341, 135] on button "Run" at bounding box center [352, 138] width 143 height 16
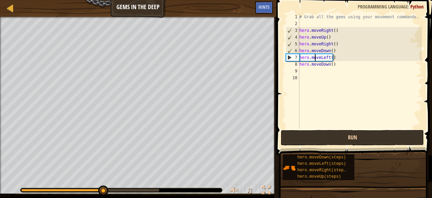
type textarea "hero.mo veLeft()"
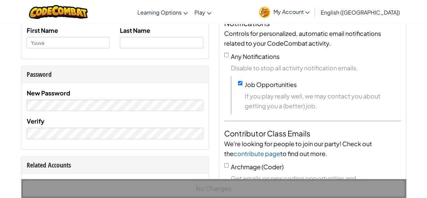
scroll to position [108, 0]
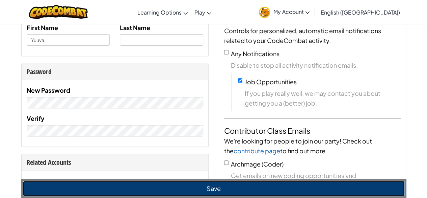
click at [94, 186] on button "Save" at bounding box center [214, 188] width 382 height 16
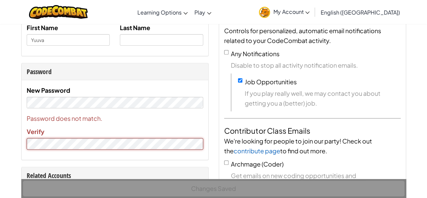
click at [20, 139] on div "Me Username yuuvaarts+gplus Email yuuvaarts@gmail.com First Name Yuuva Last Nam…" at bounding box center [115, 178] width 198 height 468
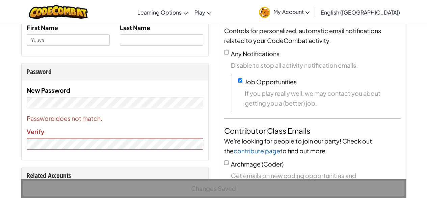
click at [124, 129] on div "Password does not match. Verify" at bounding box center [115, 131] width 177 height 36
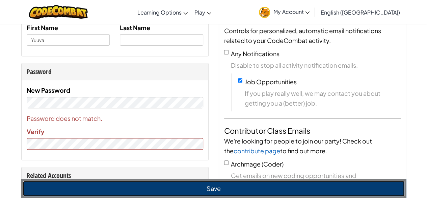
click at [101, 185] on button "Save" at bounding box center [214, 188] width 382 height 16
click at [155, 192] on button "Save" at bounding box center [214, 188] width 382 height 16
click at [154, 185] on button "Save" at bounding box center [214, 188] width 382 height 16
click at [153, 186] on button "Save" at bounding box center [214, 188] width 382 height 16
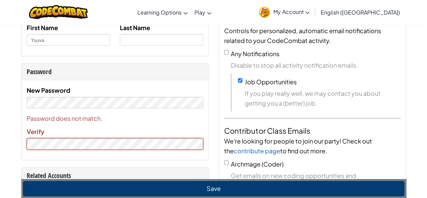
click at [17, 141] on div "Me Username yuuvaarts+gplus Email yuuvaarts@gmail.com First Name Yuuva Last Nam…" at bounding box center [115, 178] width 198 height 468
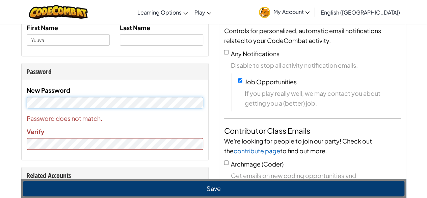
click at [22, 98] on div "New Password Password does not match. Verify" at bounding box center [115, 119] width 187 height 79
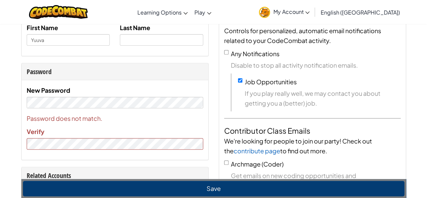
click at [104, 197] on div "Save" at bounding box center [213, 188] width 385 height 19
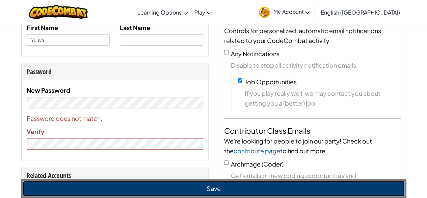
click at [104, 196] on button "Save" at bounding box center [214, 188] width 382 height 16
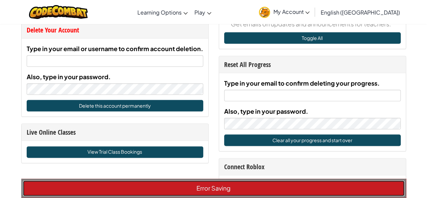
scroll to position [340, 0]
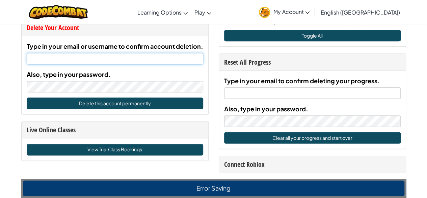
click at [134, 54] on input "Type in your email or username to confirm account deletion." at bounding box center [115, 58] width 177 height 11
type input "[EMAIL_ADDRESS][DOMAIN_NAME]"
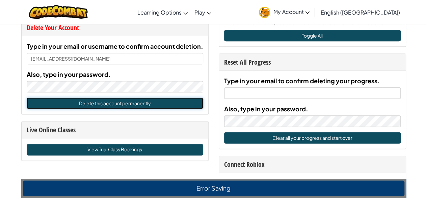
click at [120, 107] on button "Delete this account permanently" at bounding box center [115, 102] width 177 height 11
